Goal: Navigation & Orientation: Find specific page/section

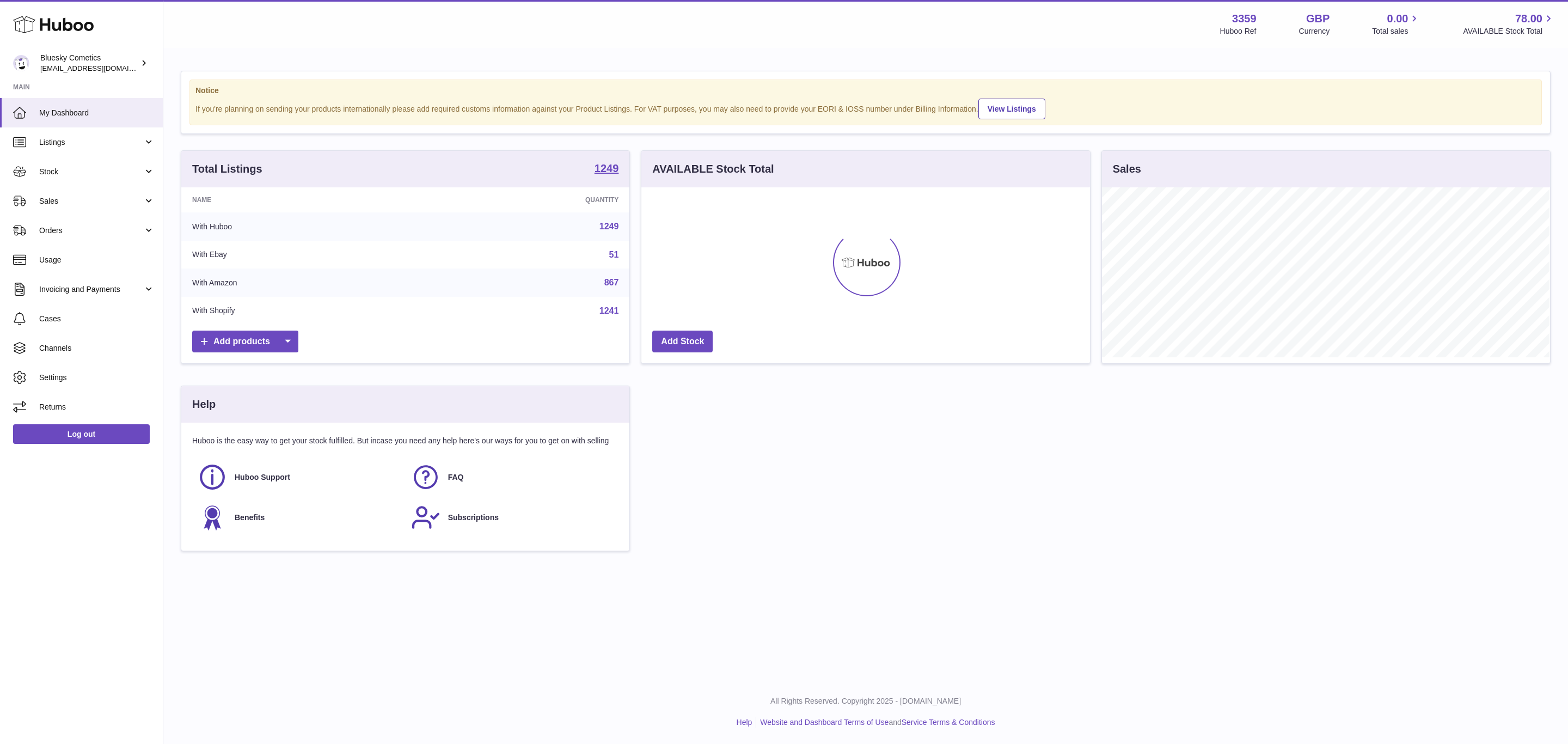
scroll to position [170, 448]
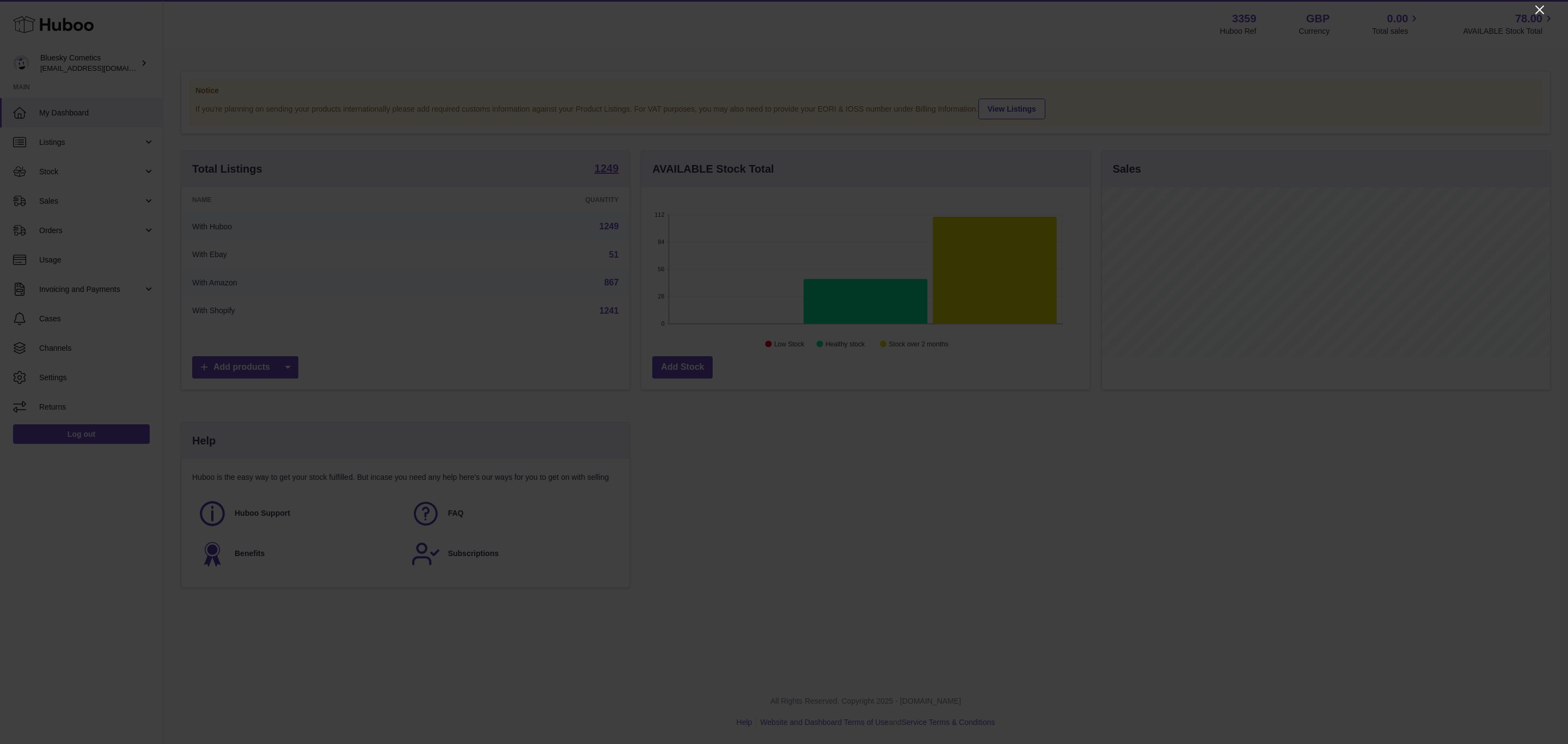
click at [1536, 4] on icon "Close" at bounding box center [1539, 10] width 13 height 13
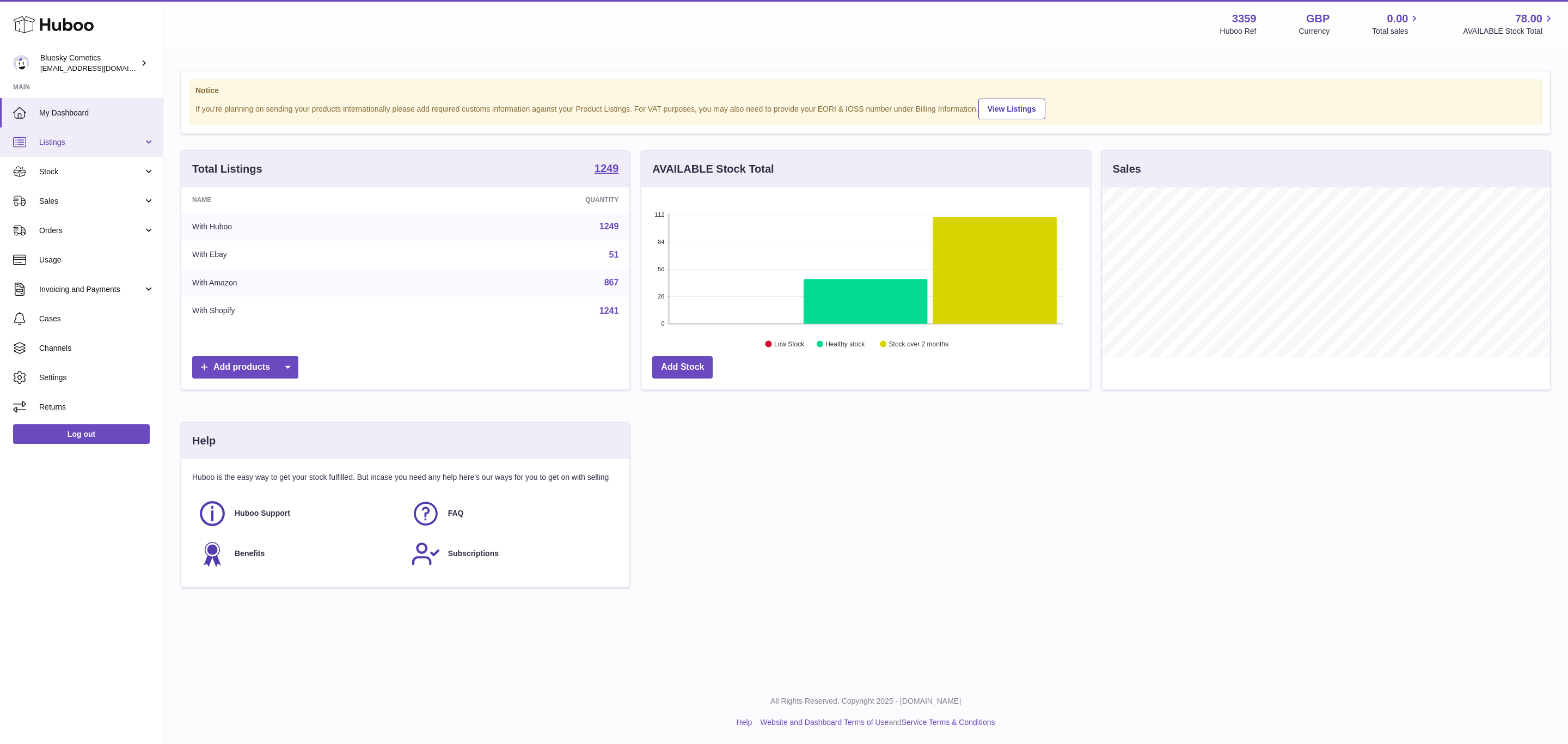
click at [87, 133] on link "Listings" at bounding box center [81, 142] width 162 height 30
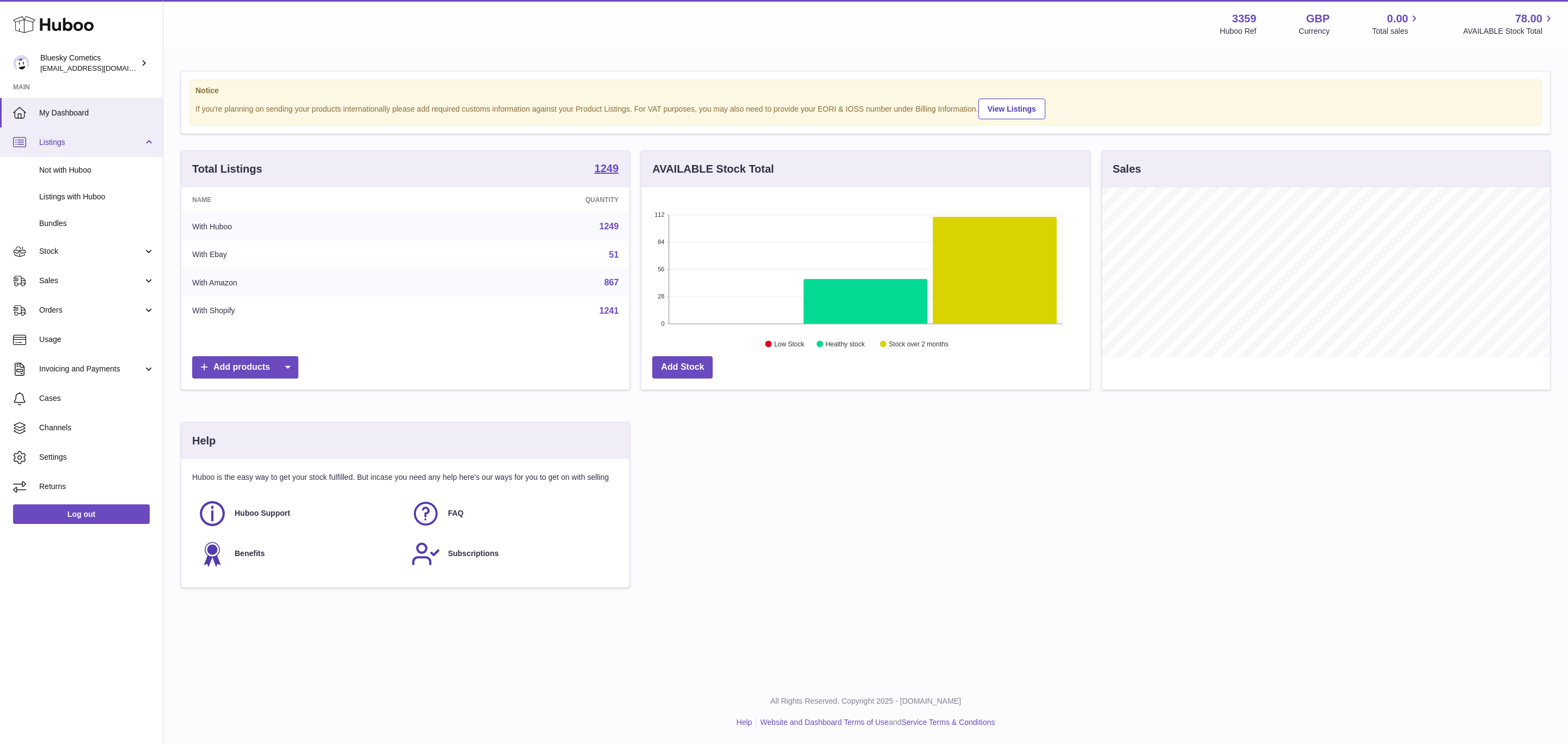
click at [87, 133] on link "Listings" at bounding box center [81, 142] width 162 height 30
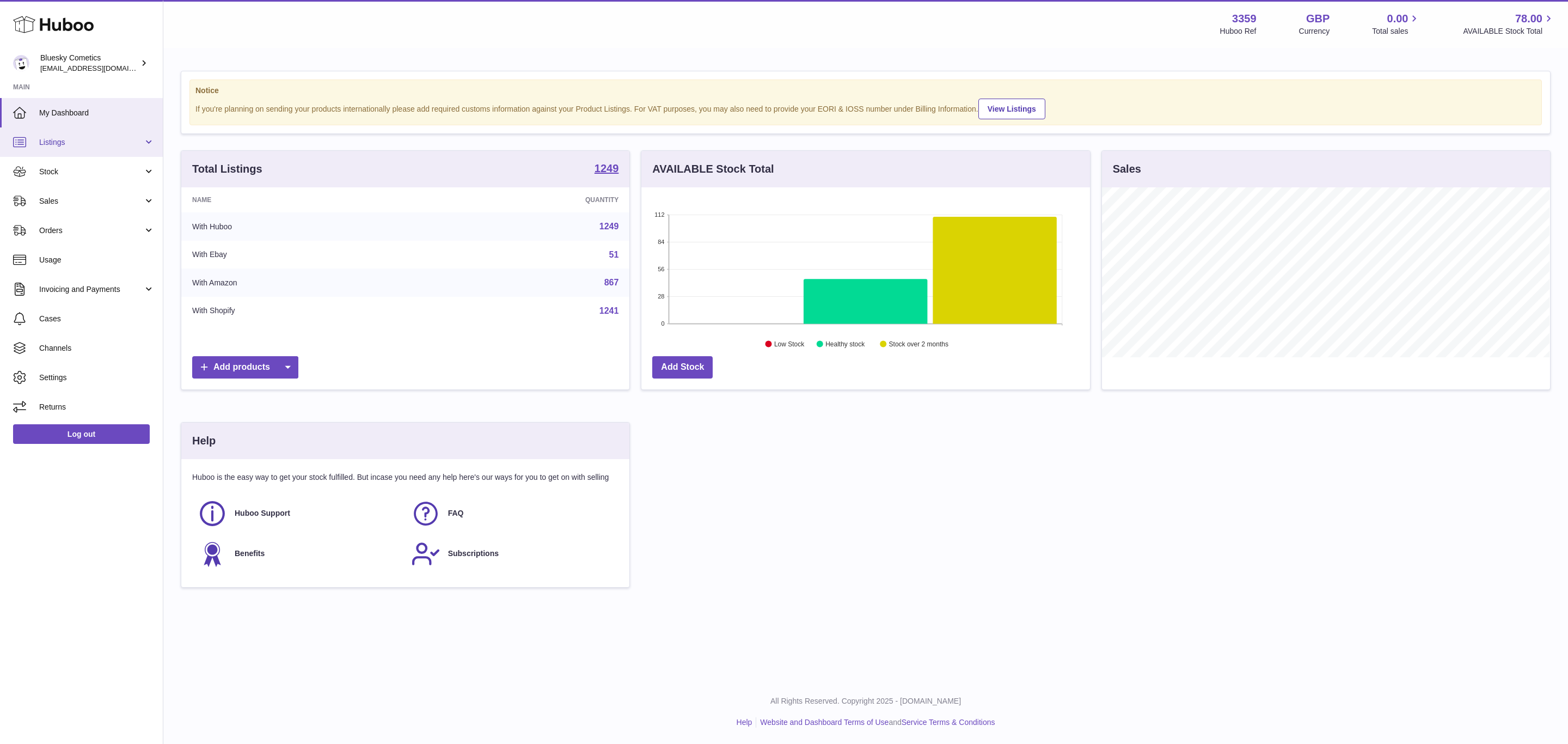
click at [69, 148] on link "Listings" at bounding box center [81, 142] width 162 height 30
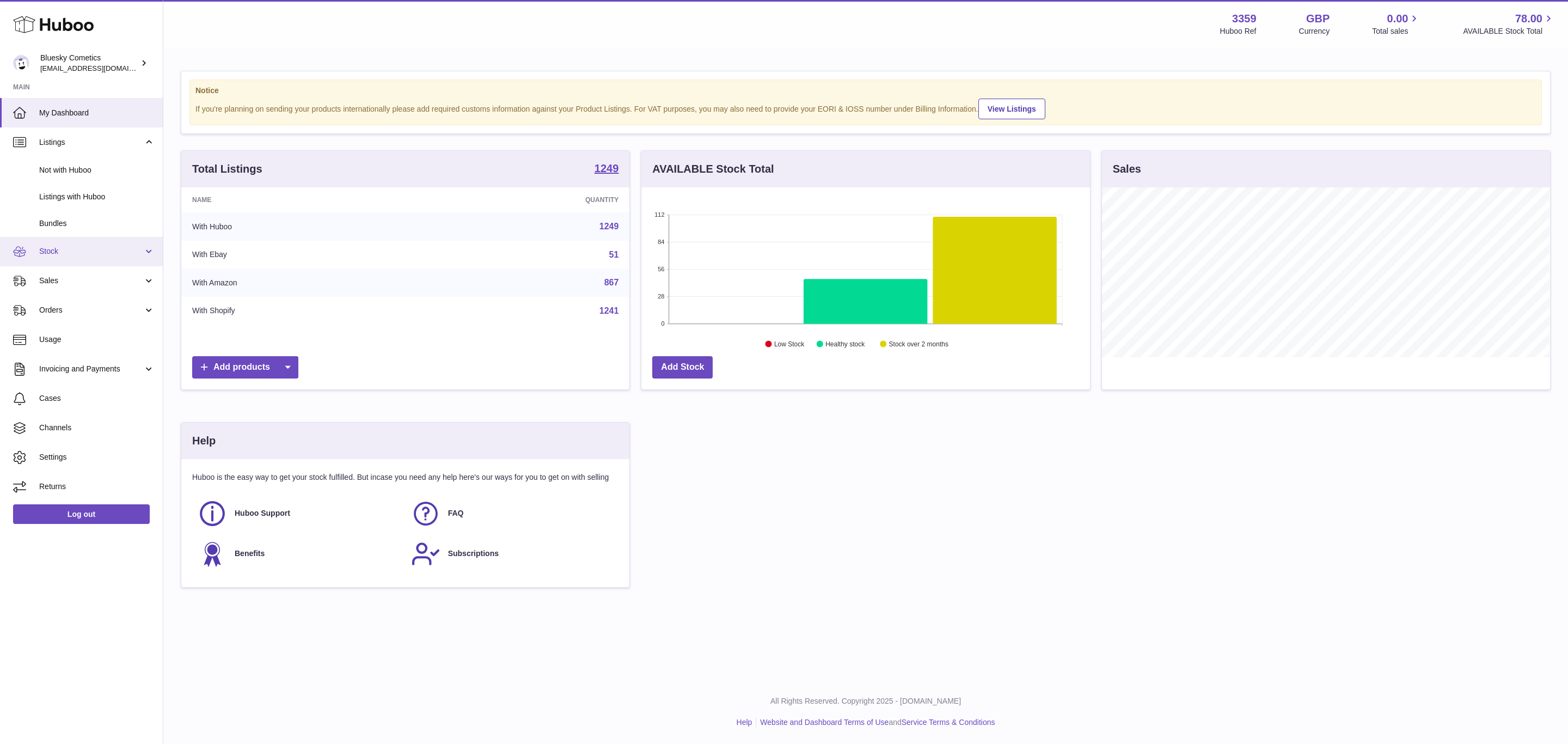
click at [73, 261] on link "Stock" at bounding box center [81, 252] width 162 height 30
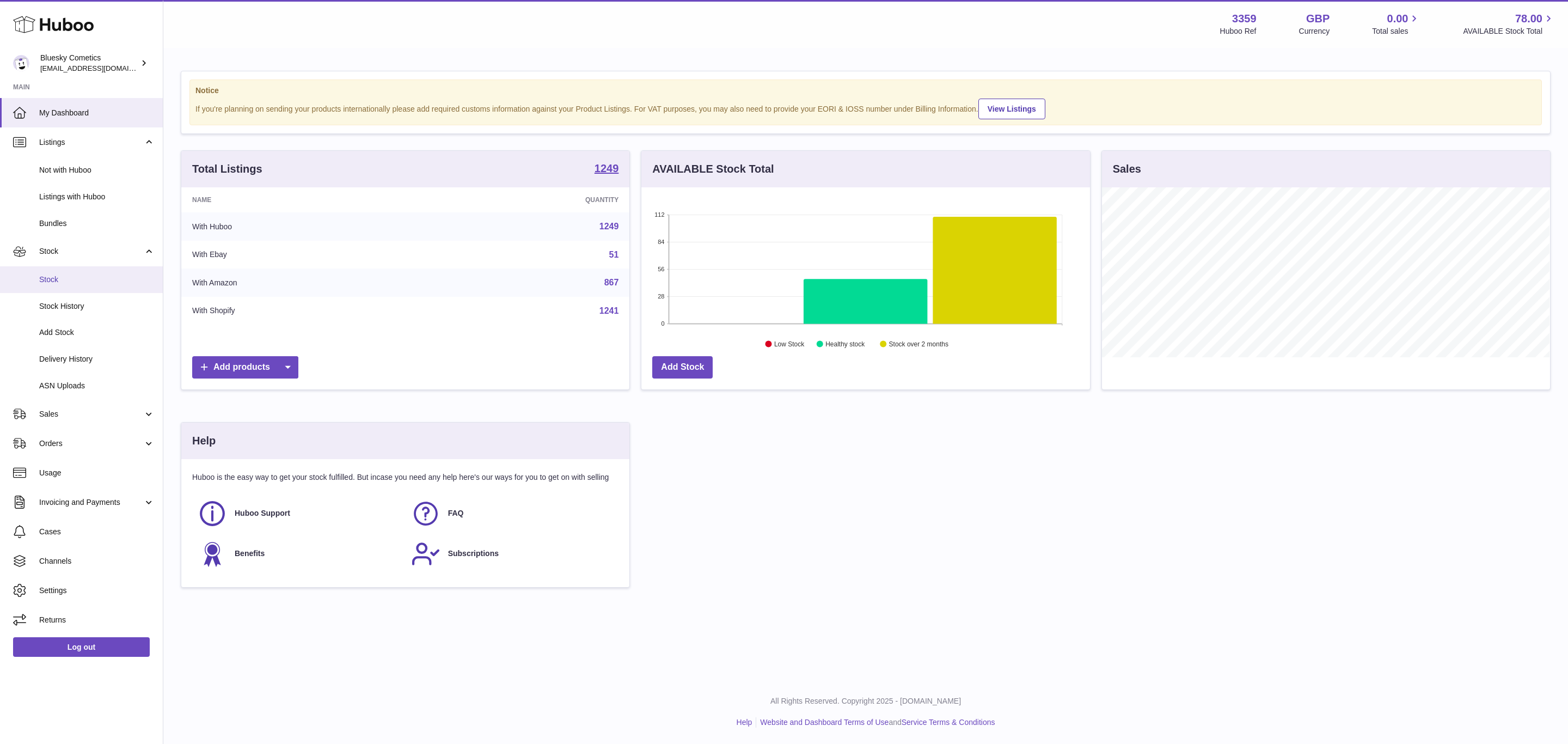
click at [69, 279] on span "Stock" at bounding box center [96, 279] width 115 height 11
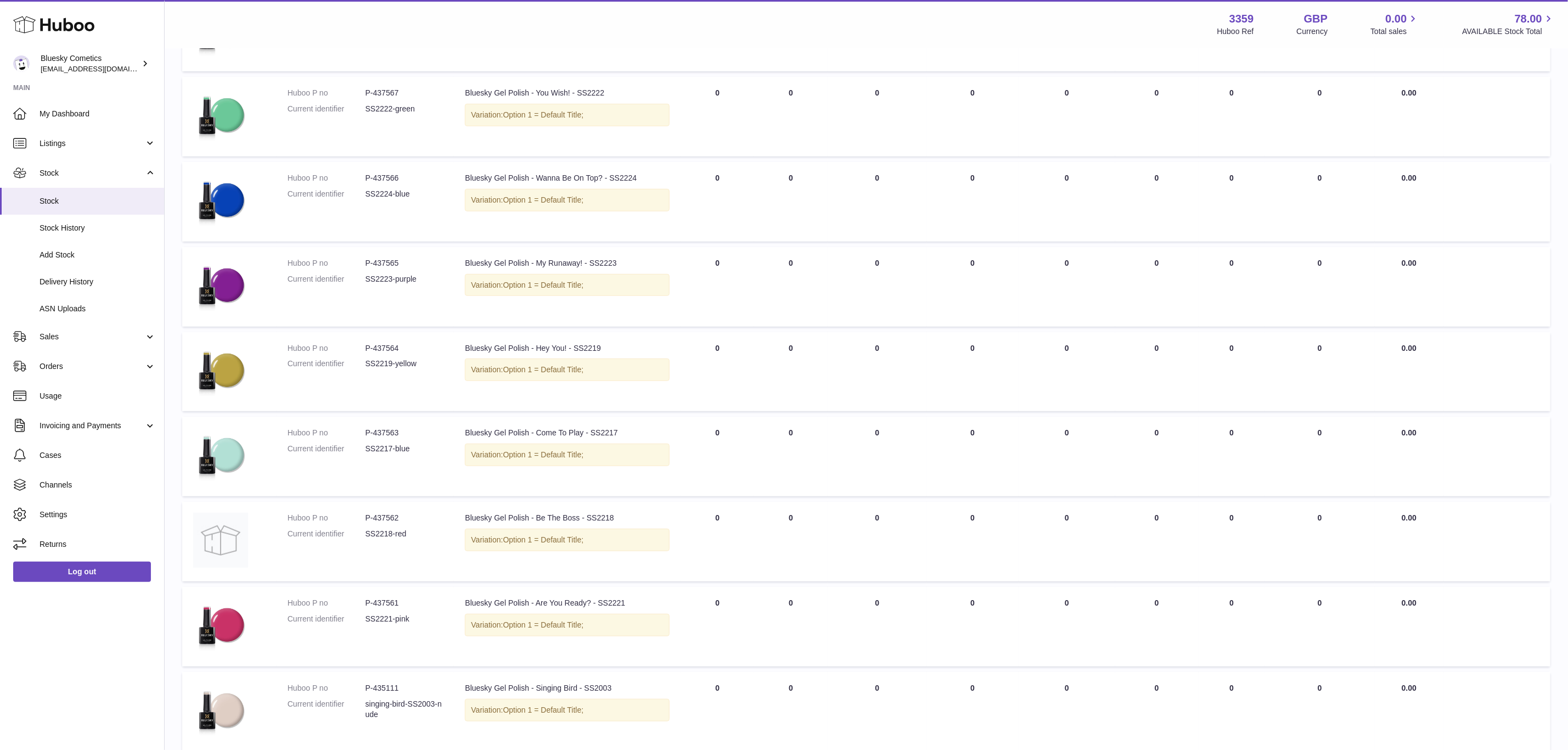
scroll to position [429, 0]
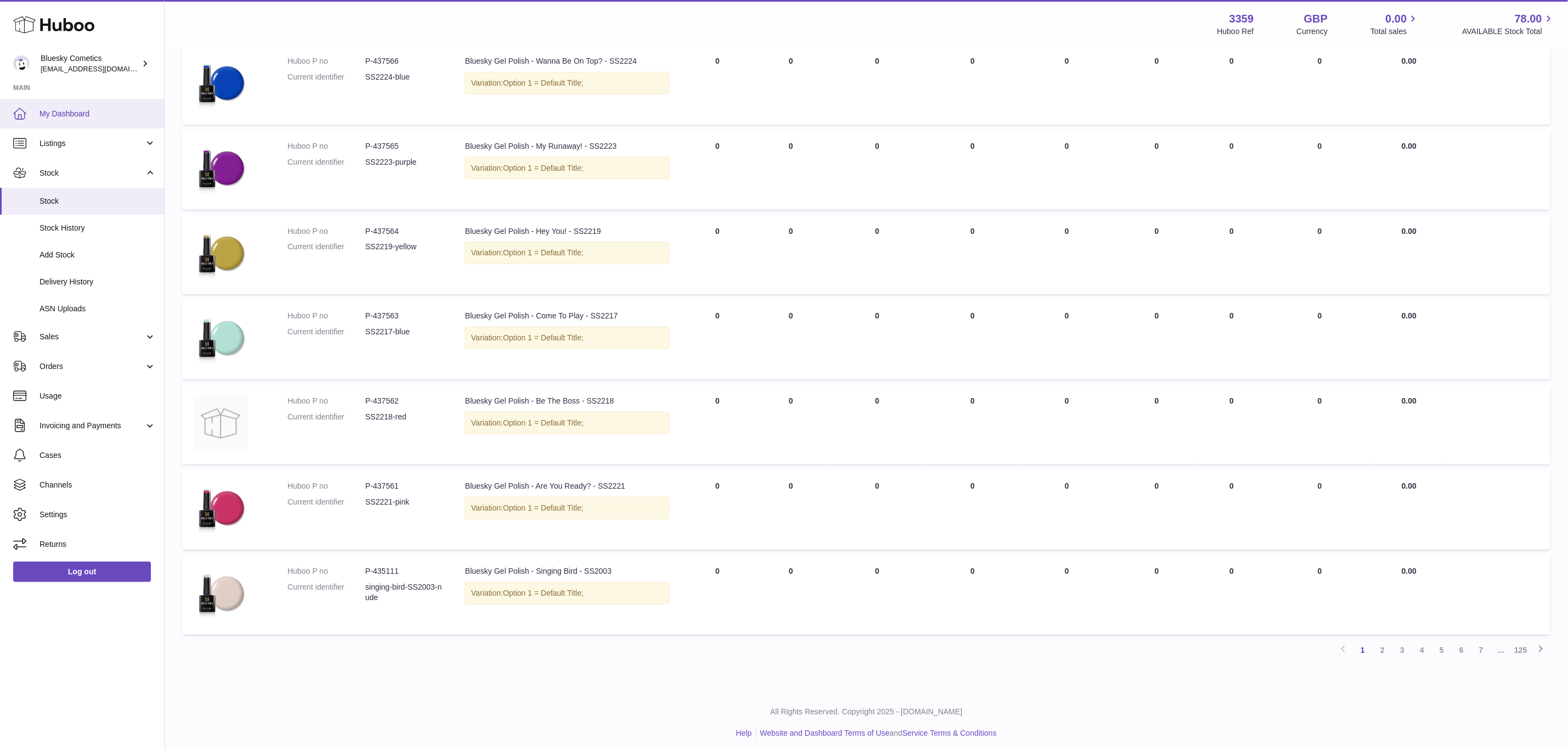
click at [88, 125] on link "My Dashboard" at bounding box center [82, 114] width 164 height 30
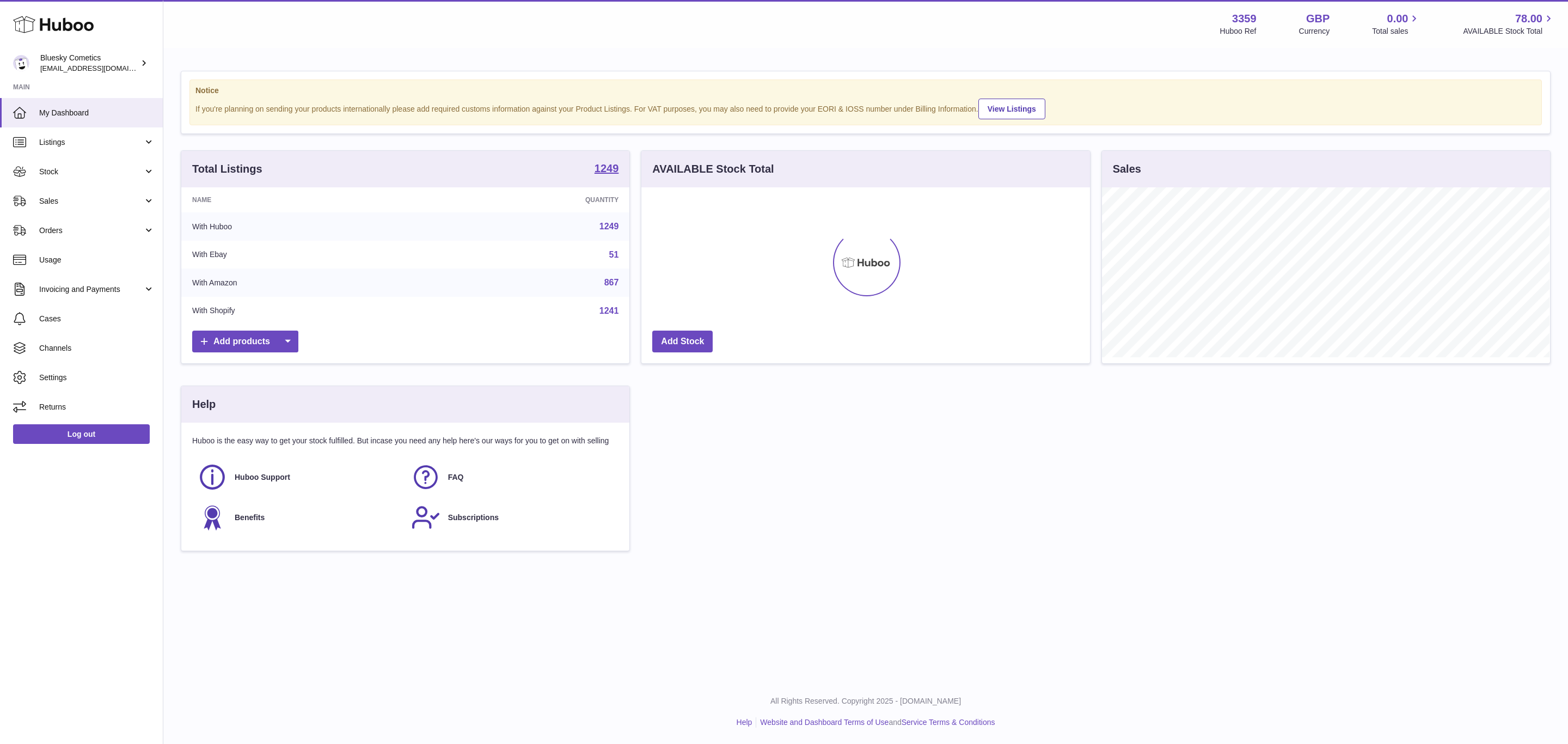
scroll to position [170, 448]
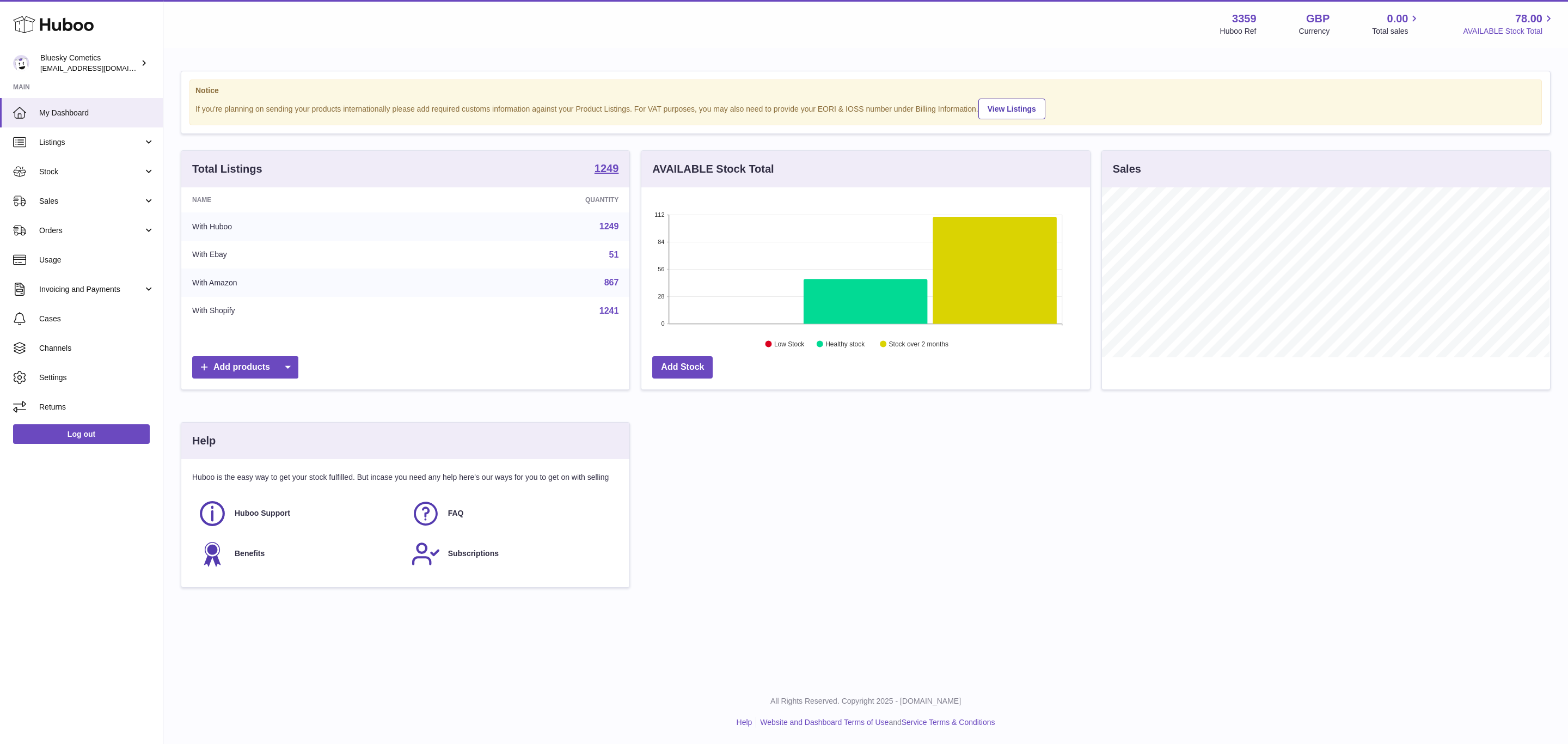
click at [1488, 26] on span "AVAILABLE Stock Total" at bounding box center [1509, 31] width 92 height 11
click at [1476, 32] on span "AVAILABLE Stock Total" at bounding box center [1509, 31] width 92 height 11
